Goal: Check status: Check status

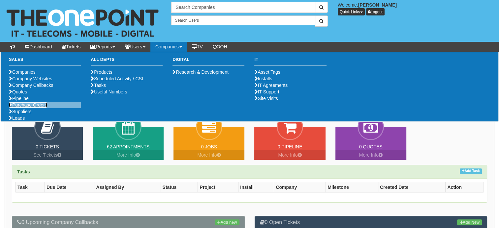
click at [21, 108] on link "Purchase Orders" at bounding box center [28, 104] width 38 height 5
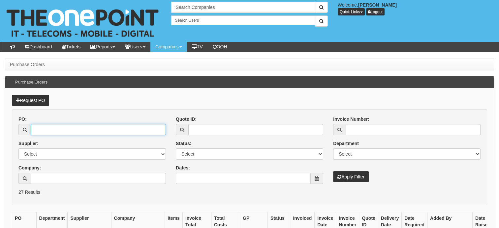
click at [74, 127] on input "PO:" at bounding box center [98, 129] width 135 height 11
paste input "19363"
type input "19363"
click at [340, 169] on div "Invoice Number: Department Select Mobiles IT Telecoms Marketing Digital Interna…" at bounding box center [406, 149] width 157 height 67
click at [348, 174] on button "Apply Filter" at bounding box center [351, 176] width 36 height 11
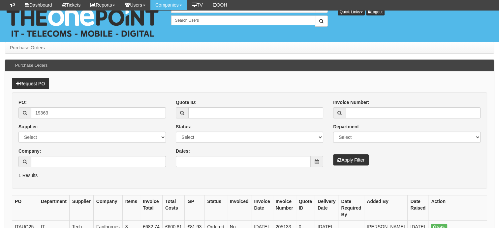
scroll to position [76, 0]
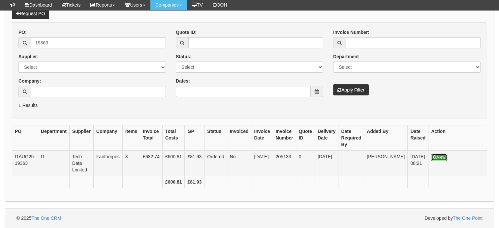
click at [431, 154] on link "View" at bounding box center [439, 157] width 16 height 7
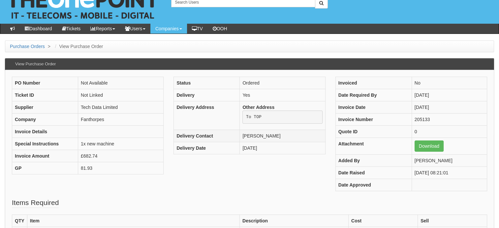
scroll to position [18, 0]
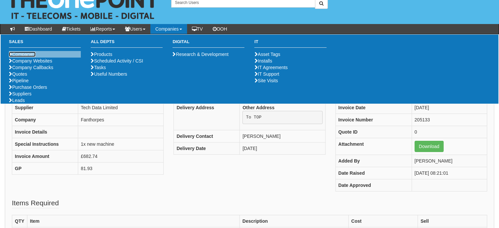
click at [29, 55] on link "Companies" at bounding box center [22, 54] width 27 height 5
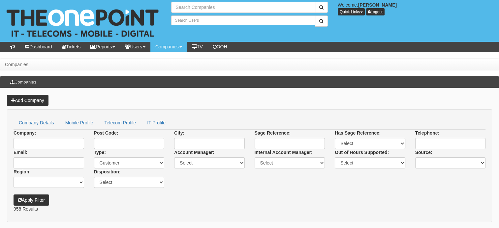
type input "Search Companies"
type input "Search Users"
click at [38, 144] on input "Company:" at bounding box center [49, 143] width 71 height 11
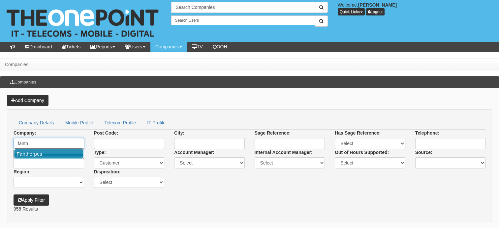
click at [34, 151] on link "Fanthorpes" at bounding box center [48, 154] width 69 height 10
type input "Fanthorpes"
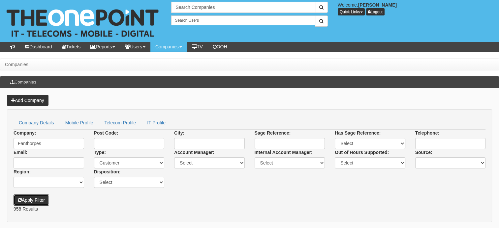
click at [36, 201] on button "Apply Filter" at bounding box center [32, 200] width 36 height 11
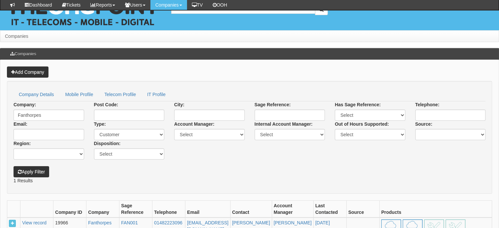
scroll to position [81, 0]
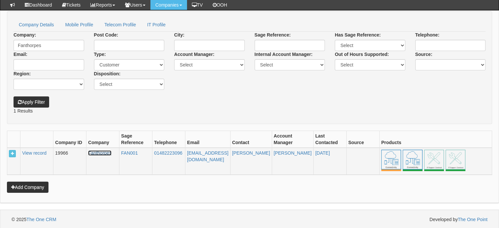
click at [102, 151] on link "Fanthorpes" at bounding box center [99, 153] width 23 height 5
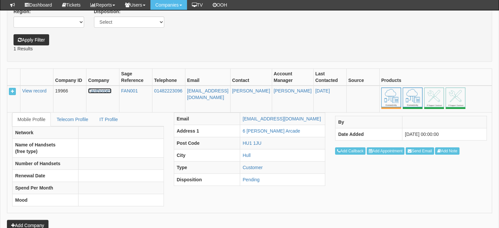
scroll to position [181, 0]
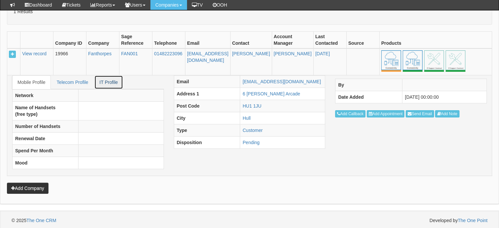
click at [112, 84] on link "IT Profile" at bounding box center [108, 82] width 29 height 14
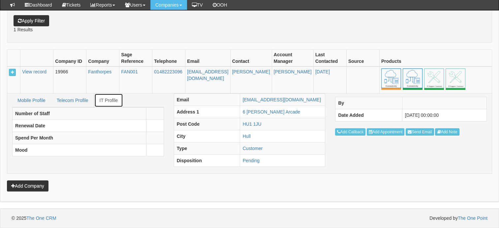
scroll to position [161, 0]
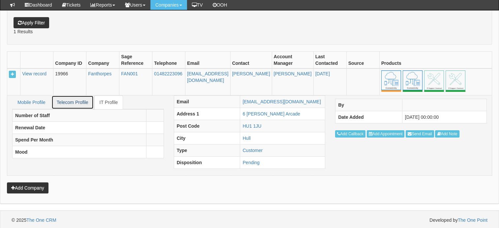
click at [62, 99] on link "Telecom Profile" at bounding box center [72, 103] width 42 height 14
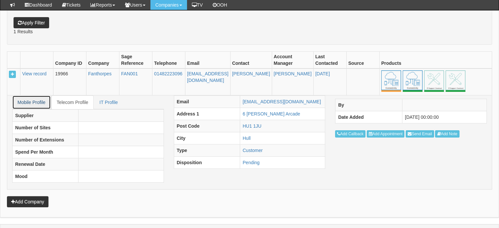
click at [43, 100] on link "Mobile Profile" at bounding box center [31, 103] width 39 height 14
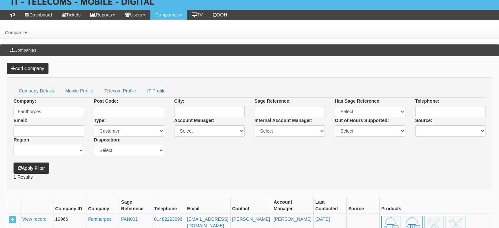
scroll to position [32, 0]
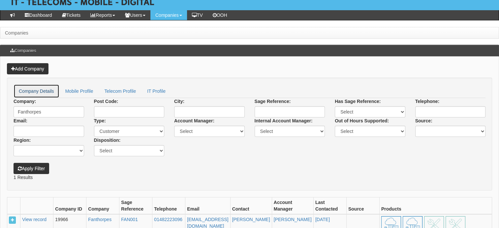
click at [28, 88] on link "Company Details" at bounding box center [37, 91] width 46 height 14
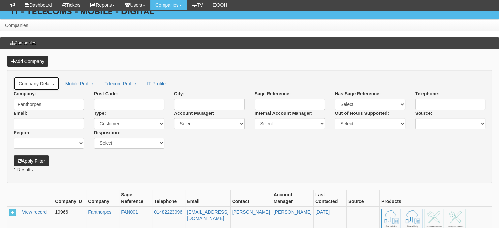
scroll to position [0, 0]
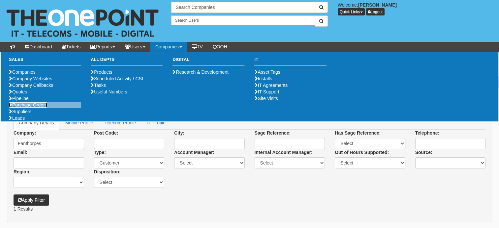
click at [23, 108] on link "Purchase Orders" at bounding box center [28, 104] width 38 height 5
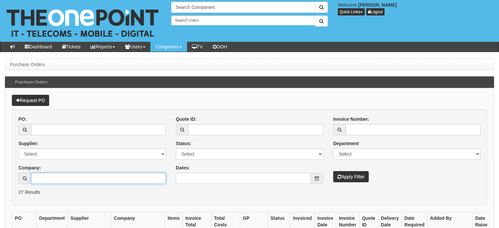
click at [99, 180] on input "Company:" at bounding box center [98, 178] width 135 height 11
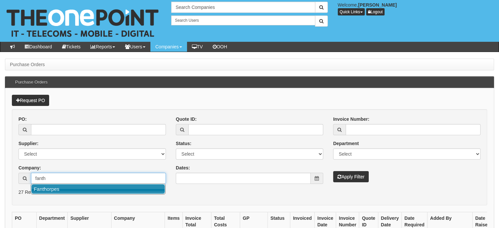
click at [55, 189] on link "Fanthorpes" at bounding box center [97, 190] width 133 height 10
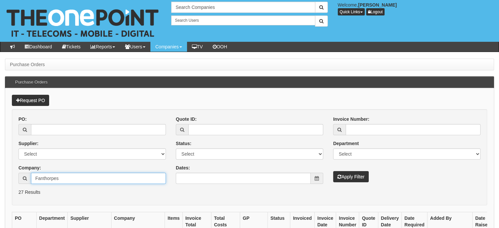
type input "Fanthorpes"
click at [355, 178] on button "Apply Filter" at bounding box center [351, 176] width 36 height 11
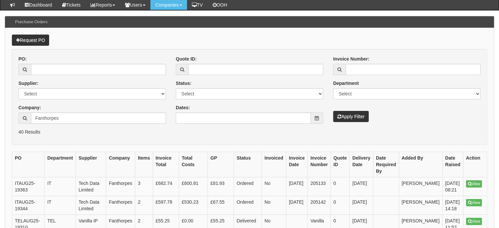
scroll to position [45, 0]
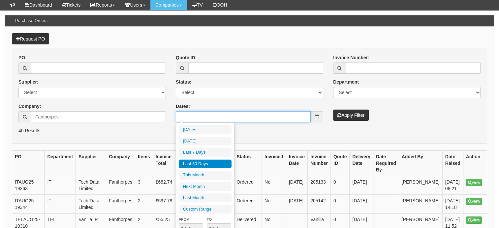
click at [237, 120] on input "Dates:" at bounding box center [243, 116] width 135 height 11
type input "[DATE]"
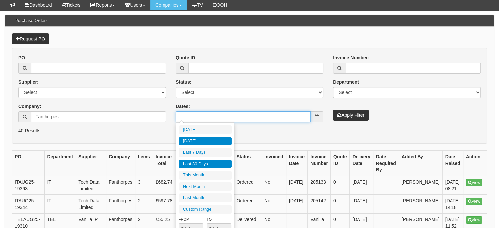
type input "[DATE]"
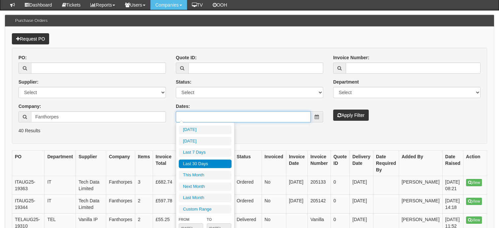
type input "[DATE]"
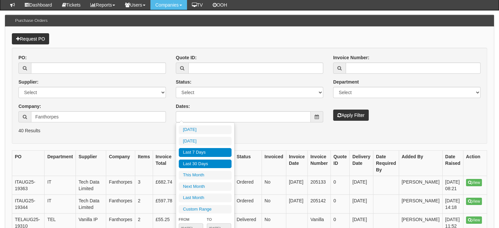
click at [200, 154] on li "Last 7 Days" at bounding box center [205, 152] width 53 height 9
type input "[DATE] - [DATE]"
